Goal: Book appointment/travel/reservation

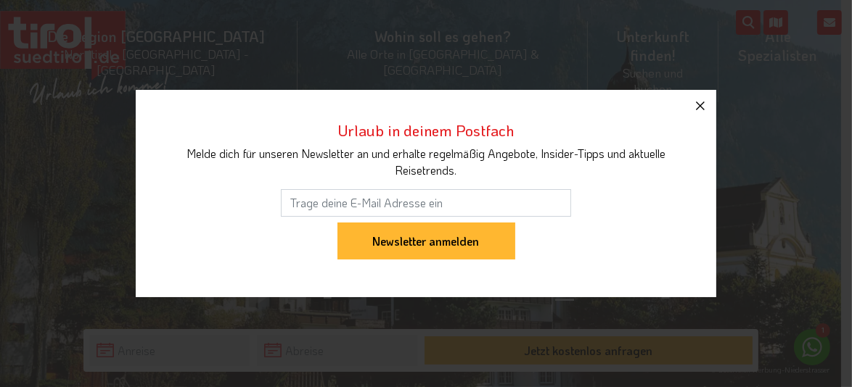
click at [704, 102] on icon "button" at bounding box center [700, 106] width 9 height 9
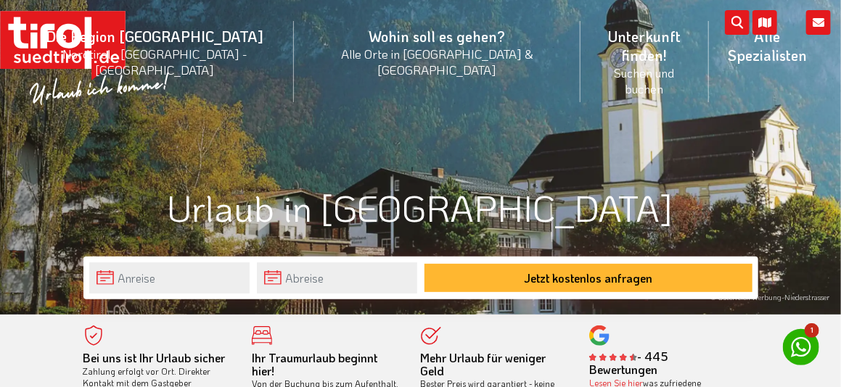
scroll to position [145, 0]
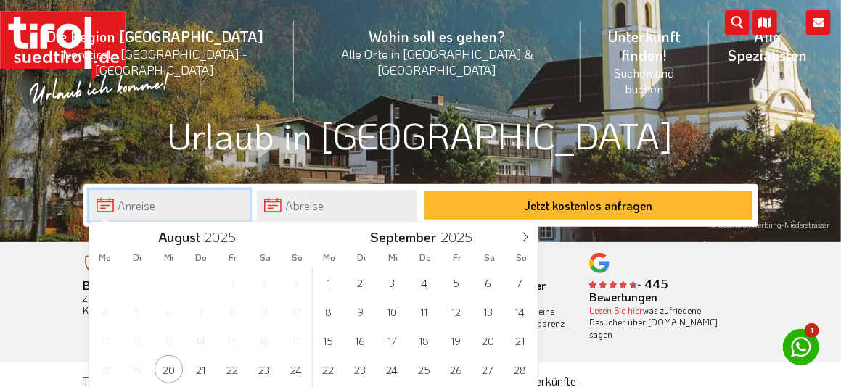
click at [130, 206] on input "text" at bounding box center [169, 205] width 160 height 31
click at [516, 371] on span "28" at bounding box center [520, 369] width 28 height 28
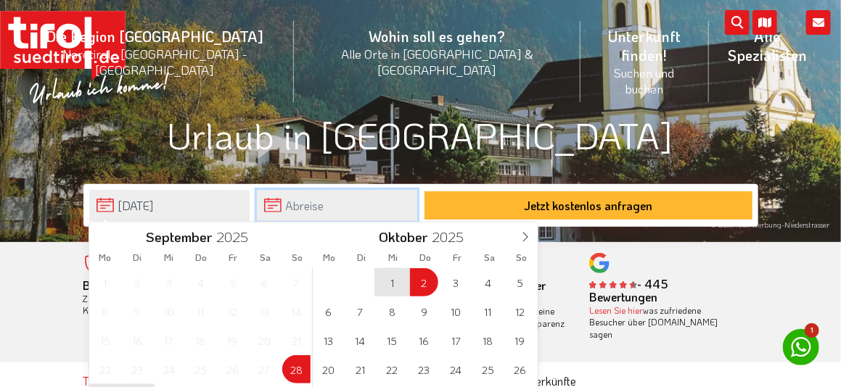
click at [294, 205] on input "text" at bounding box center [337, 205] width 160 height 31
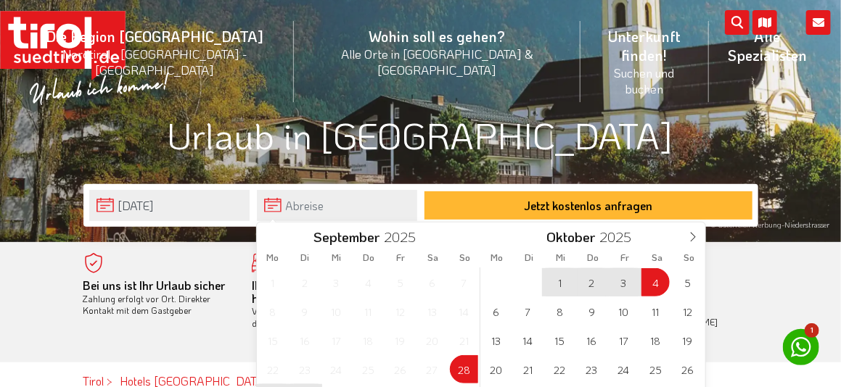
click at [651, 282] on span "4" at bounding box center [655, 282] width 28 height 28
type input "[DATE]"
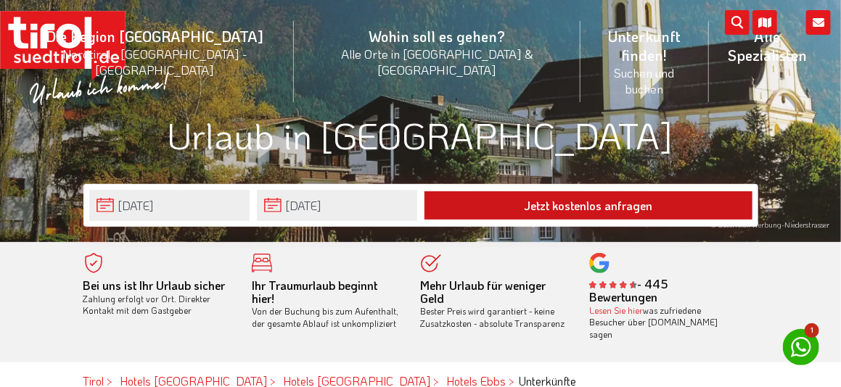
click at [551, 207] on button "Jetzt kostenlos anfragen" at bounding box center [588, 206] width 328 height 28
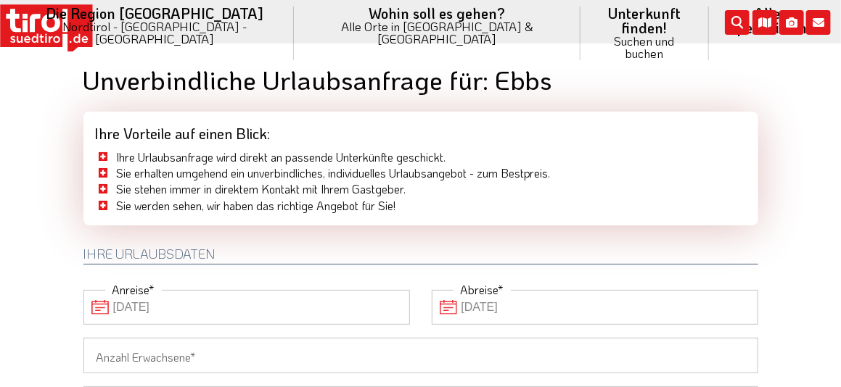
scroll to position [145, 0]
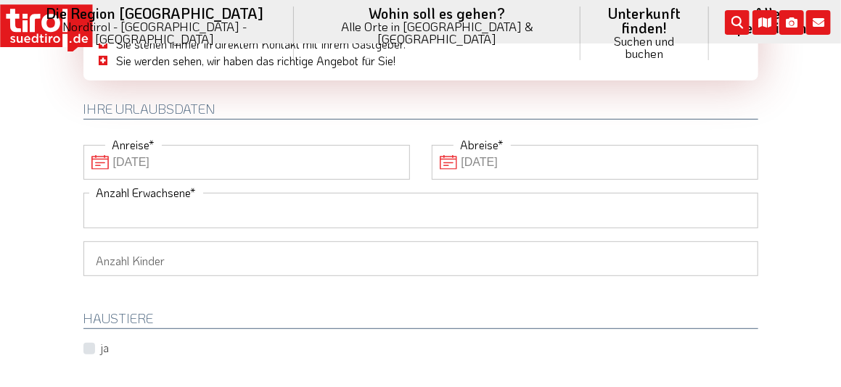
click at [160, 203] on input "Anzahl Erwachsene" at bounding box center [420, 210] width 675 height 35
type input "2"
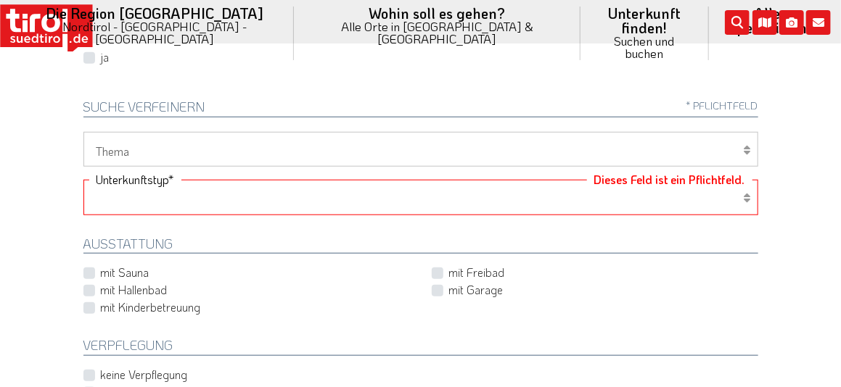
click at [111, 199] on select "Hotel 1-3 Sterne Hotel 4-5 Sterne Ferienwohnung Chalet/Ferienhaus Bauernhöfe" at bounding box center [420, 197] width 675 height 35
select select "1_1-3"
click at [83, 180] on select "Hotel 1-3 Sterne Hotel 4-5 Sterne Ferienwohnung Chalet/Ferienhaus Bauernhöfe" at bounding box center [420, 197] width 675 height 35
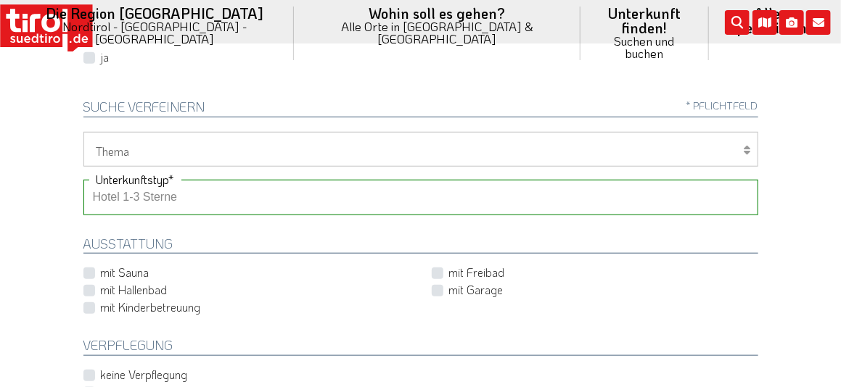
scroll to position [581, 0]
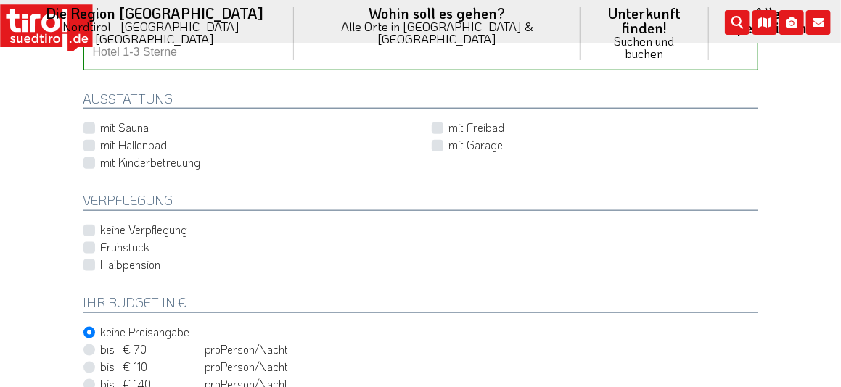
click at [101, 262] on label "Halbpension" at bounding box center [131, 265] width 60 height 16
click at [91, 262] on input "Halbpension" at bounding box center [423, 264] width 675 height 9
checkbox input "true"
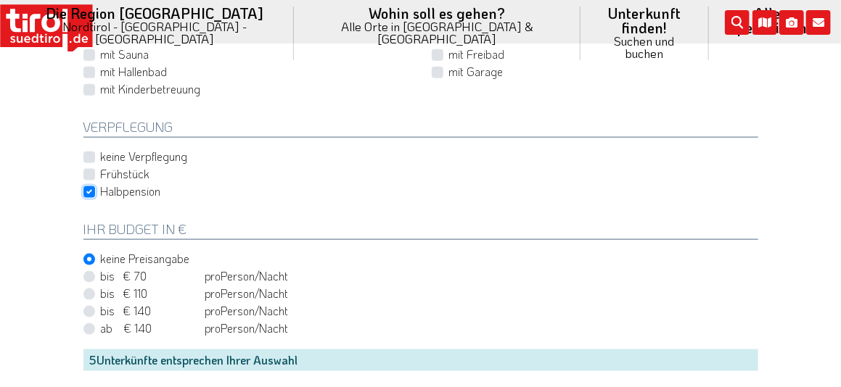
scroll to position [726, 0]
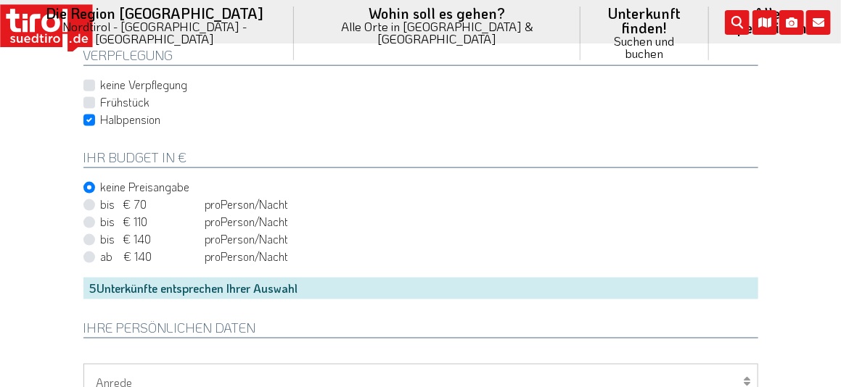
click at [165, 285] on div "5 Unterkünfte entsprechen Ihrer Auswahl" at bounding box center [420, 289] width 675 height 22
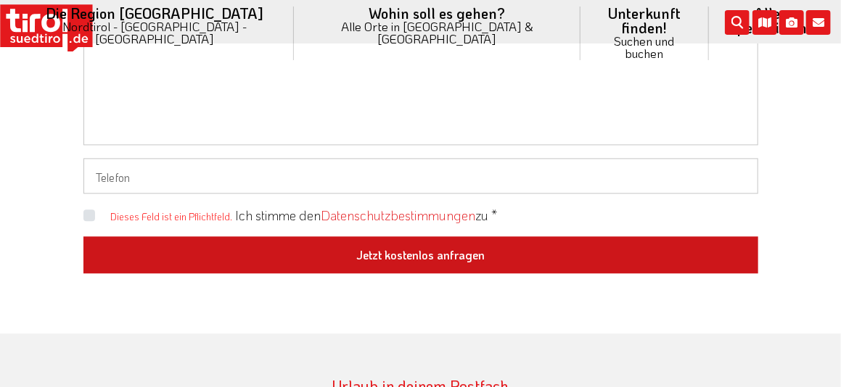
scroll to position [1306, 0]
